Goal: Task Accomplishment & Management: Manage account settings

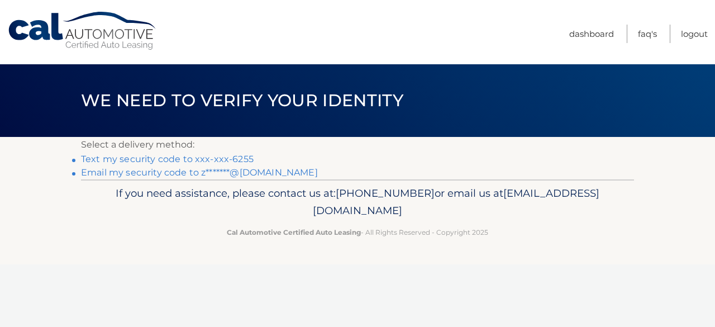
click at [219, 158] on link "Text my security code to xxx-xxx-6255" at bounding box center [167, 159] width 173 height 11
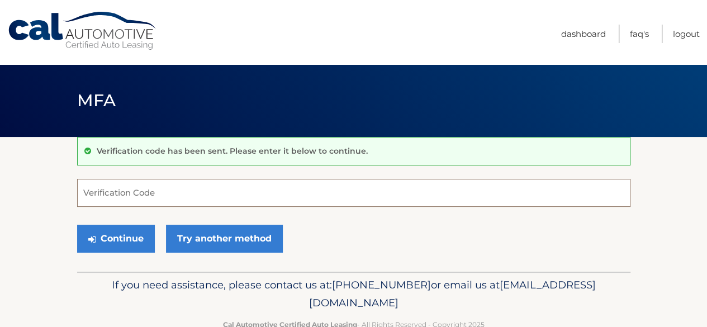
click at [158, 201] on input "Verification Code" at bounding box center [353, 193] width 553 height 28
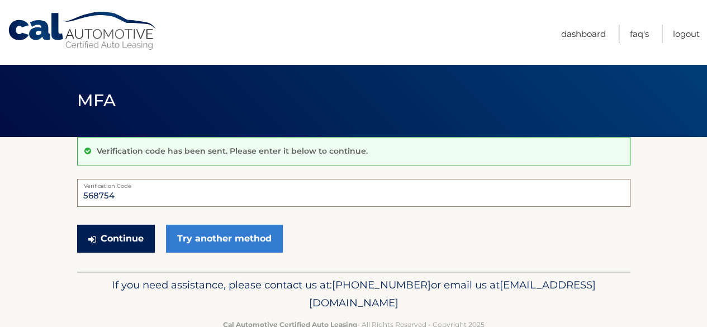
type input "568754"
click at [118, 231] on button "Continue" at bounding box center [116, 239] width 78 height 28
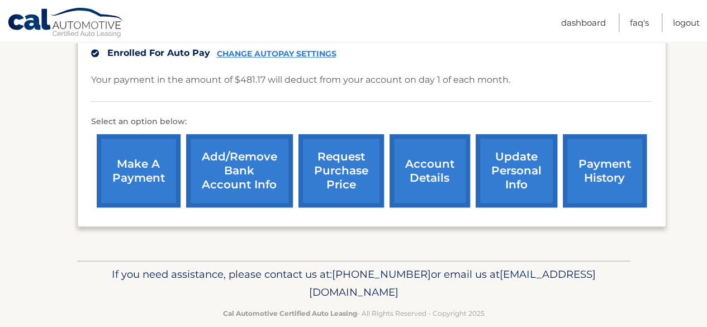
scroll to position [375, 0]
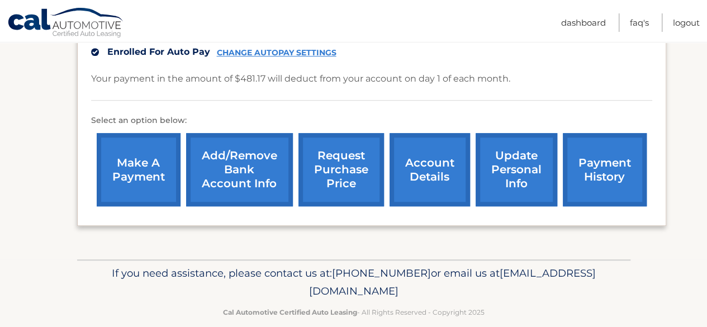
click at [427, 155] on link "account details" at bounding box center [429, 169] width 80 height 73
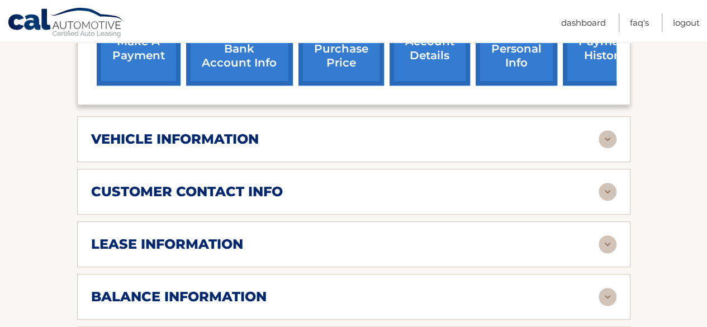
scroll to position [447, 0]
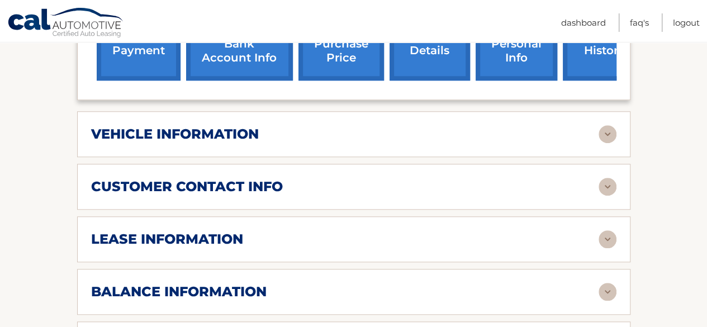
click at [609, 230] on img at bounding box center [607, 239] width 18 height 18
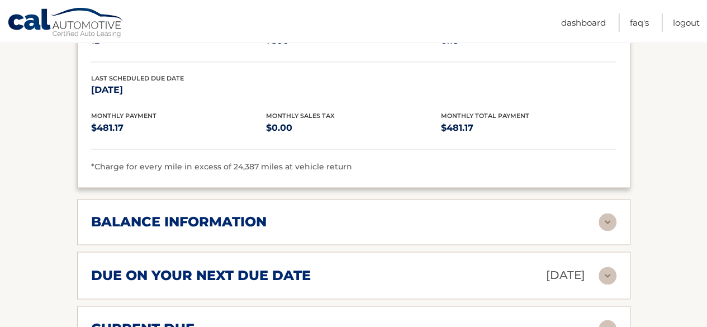
scroll to position [782, 0]
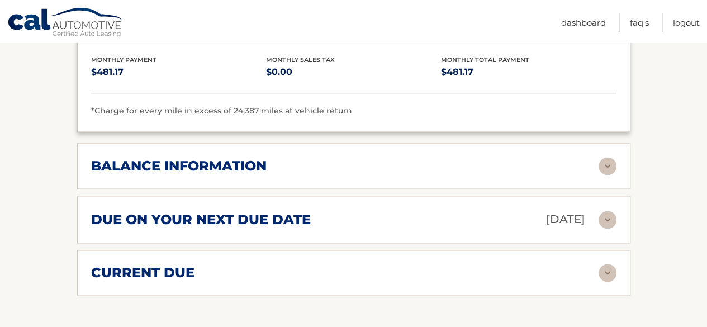
click at [605, 211] on img at bounding box center [607, 220] width 18 height 18
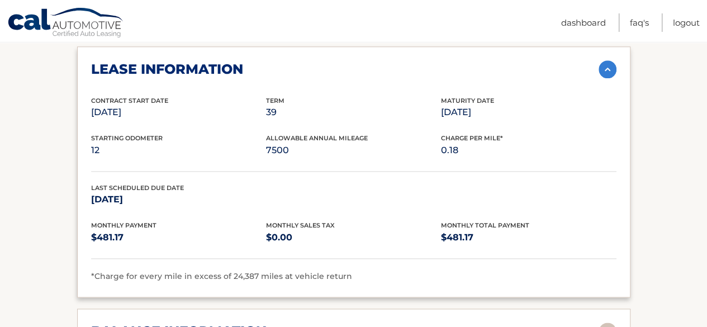
scroll to position [614, 0]
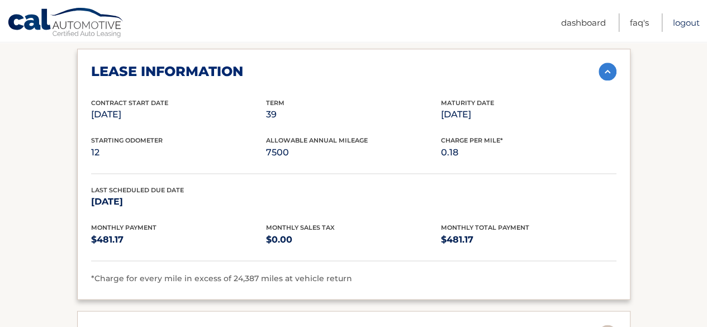
click at [679, 26] on link "Logout" at bounding box center [685, 22] width 27 height 18
